Goal: Task Accomplishment & Management: Use online tool/utility

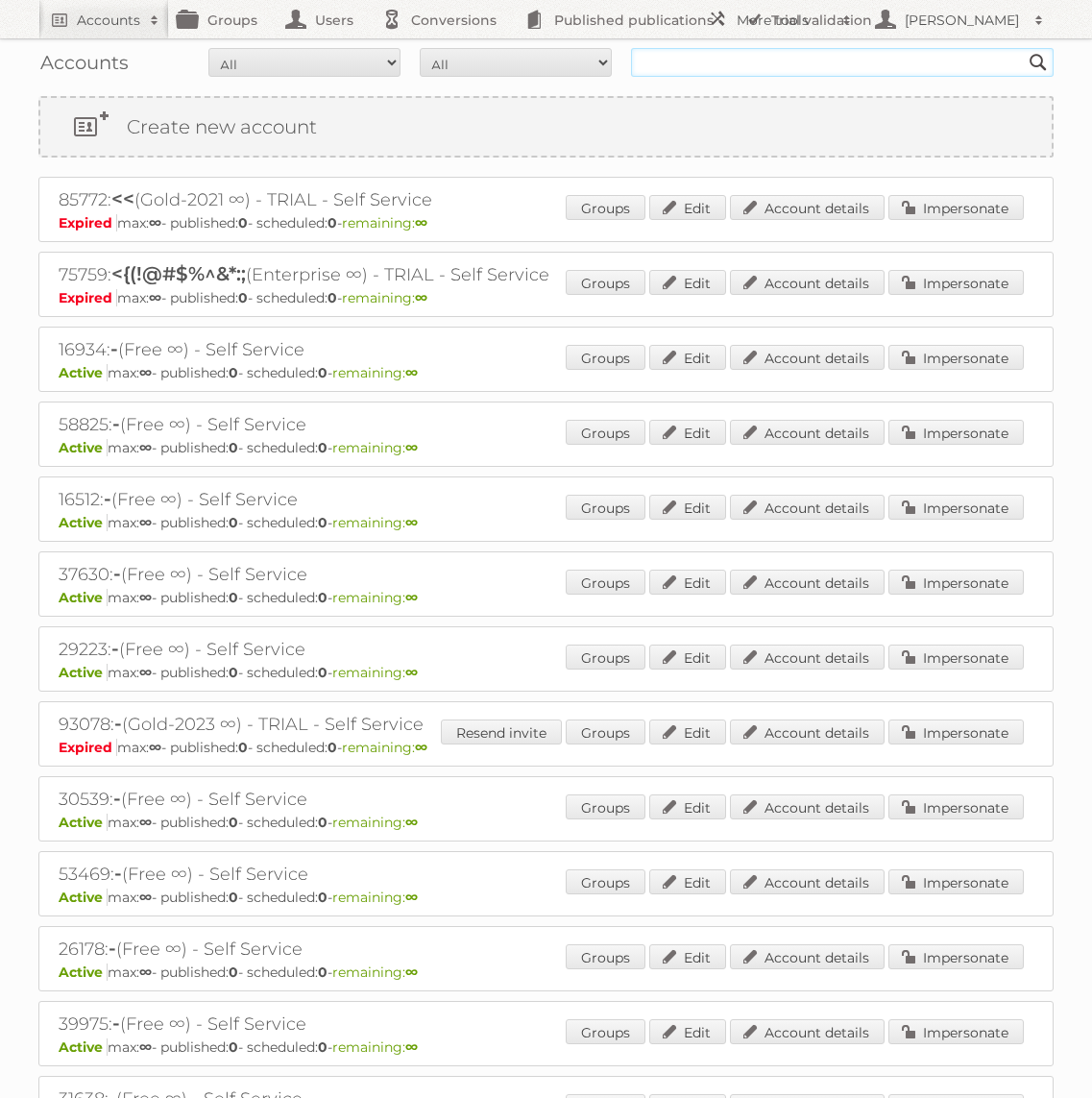
click at [809, 61] on input "text" at bounding box center [842, 63] width 423 height 29
type input "GAMMA"
click at [1024, 48] on input "Search" at bounding box center [1038, 63] width 29 height 29
click at [765, 70] on input "GAMMA" at bounding box center [842, 63] width 423 height 29
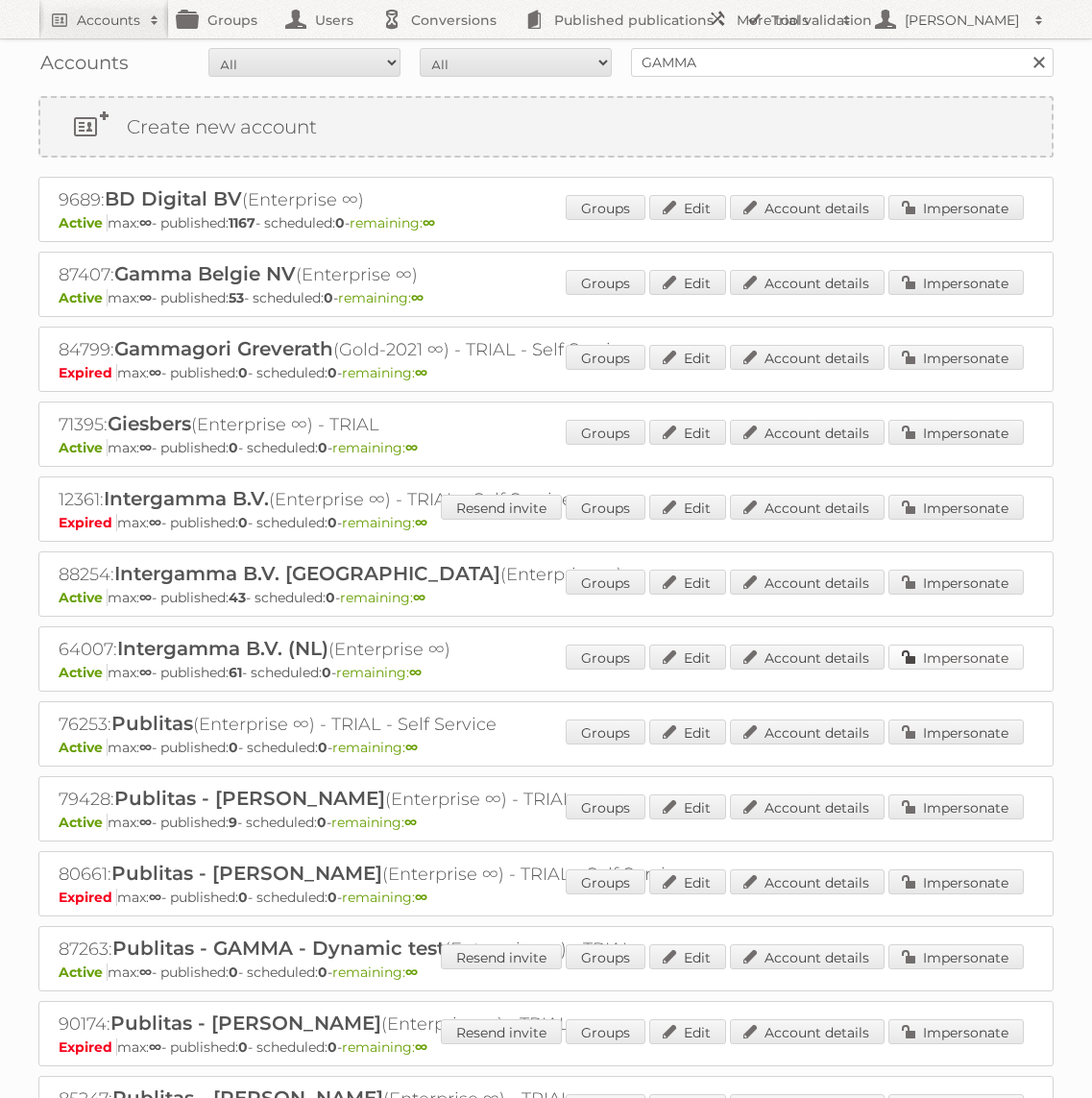
click at [903, 661] on link "Impersonate" at bounding box center [956, 657] width 135 height 25
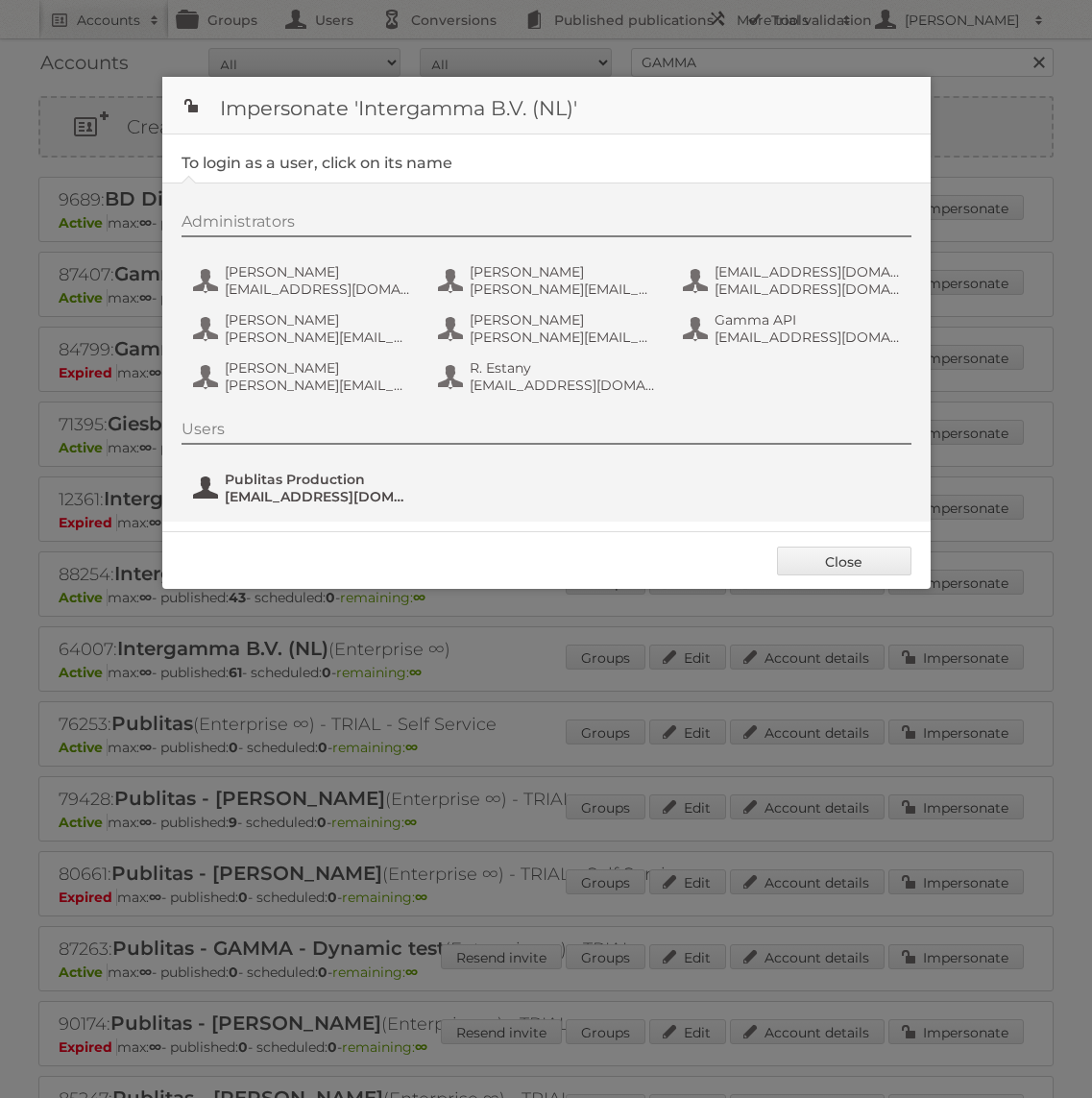
click at [343, 482] on span "Publitas Production" at bounding box center [317, 480] width 186 height 17
